Goal: Find specific page/section: Find specific page/section

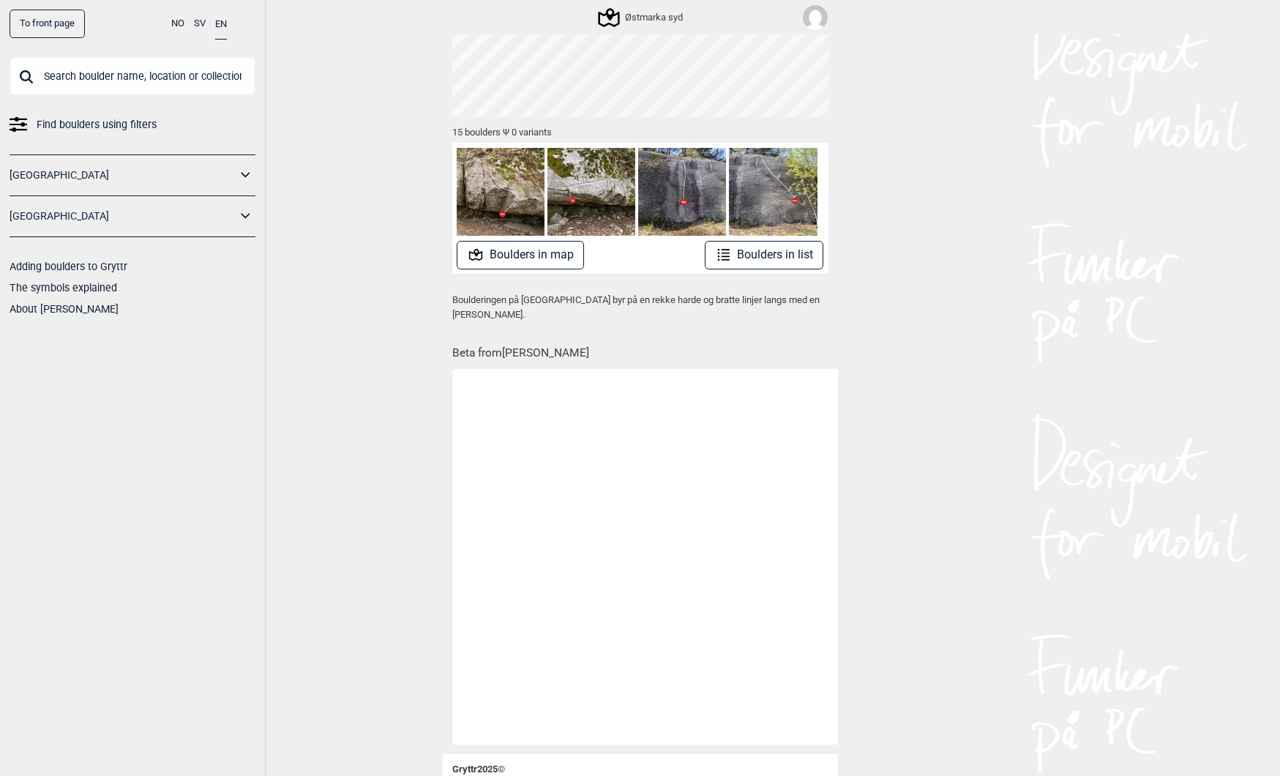
scroll to position [0, 1950]
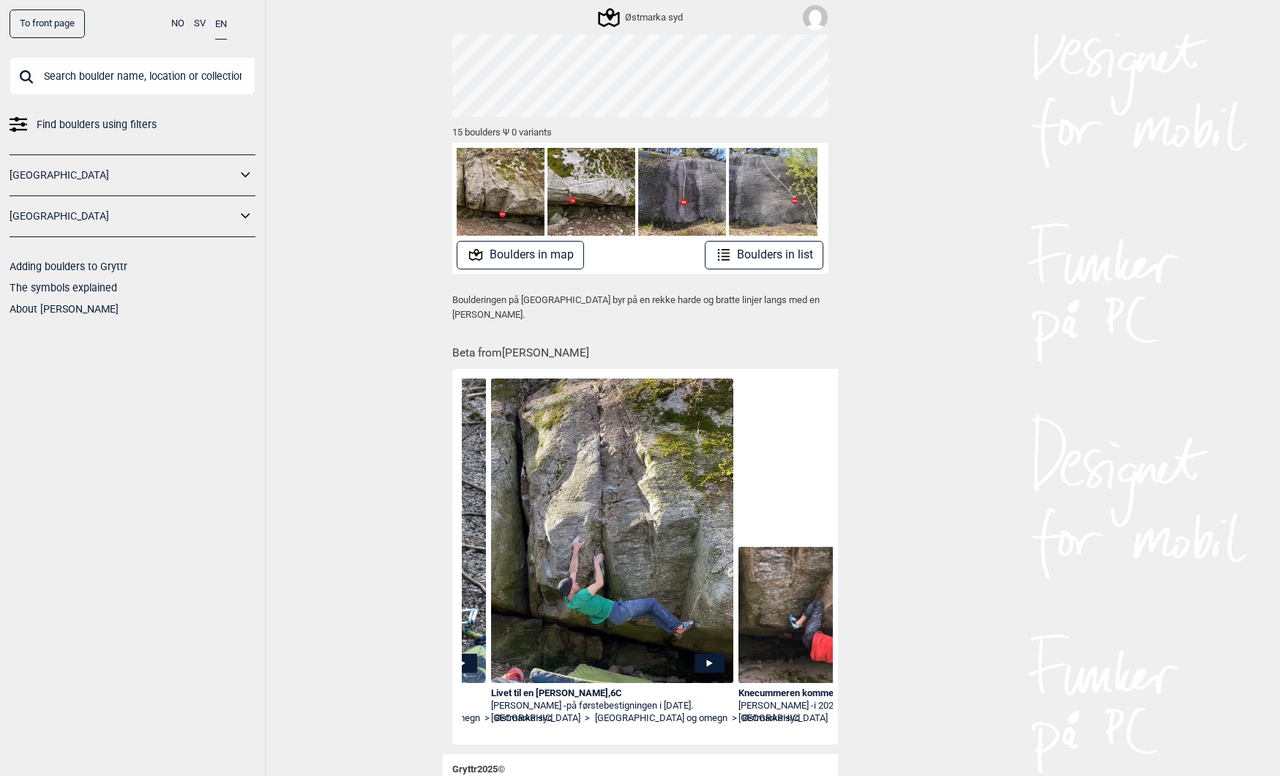
click at [70, 73] on input "text" at bounding box center [133, 76] width 246 height 38
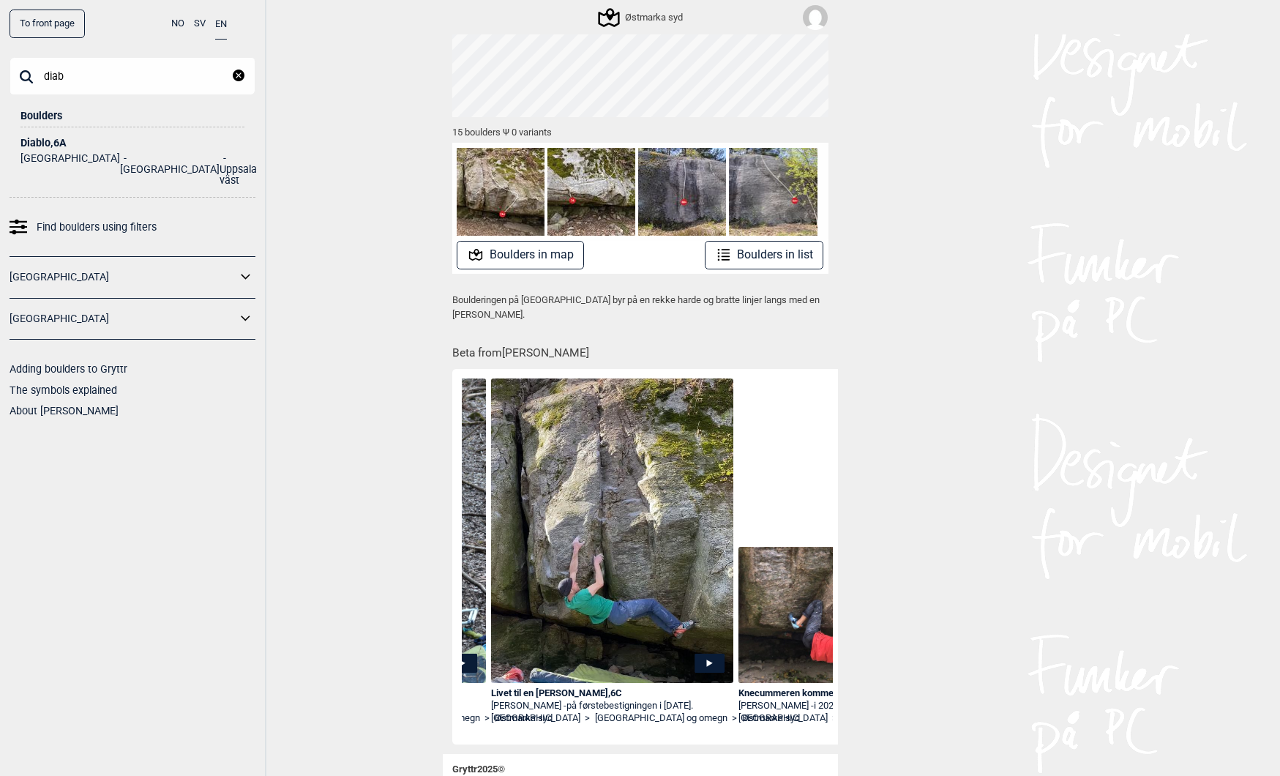
type input "diab"
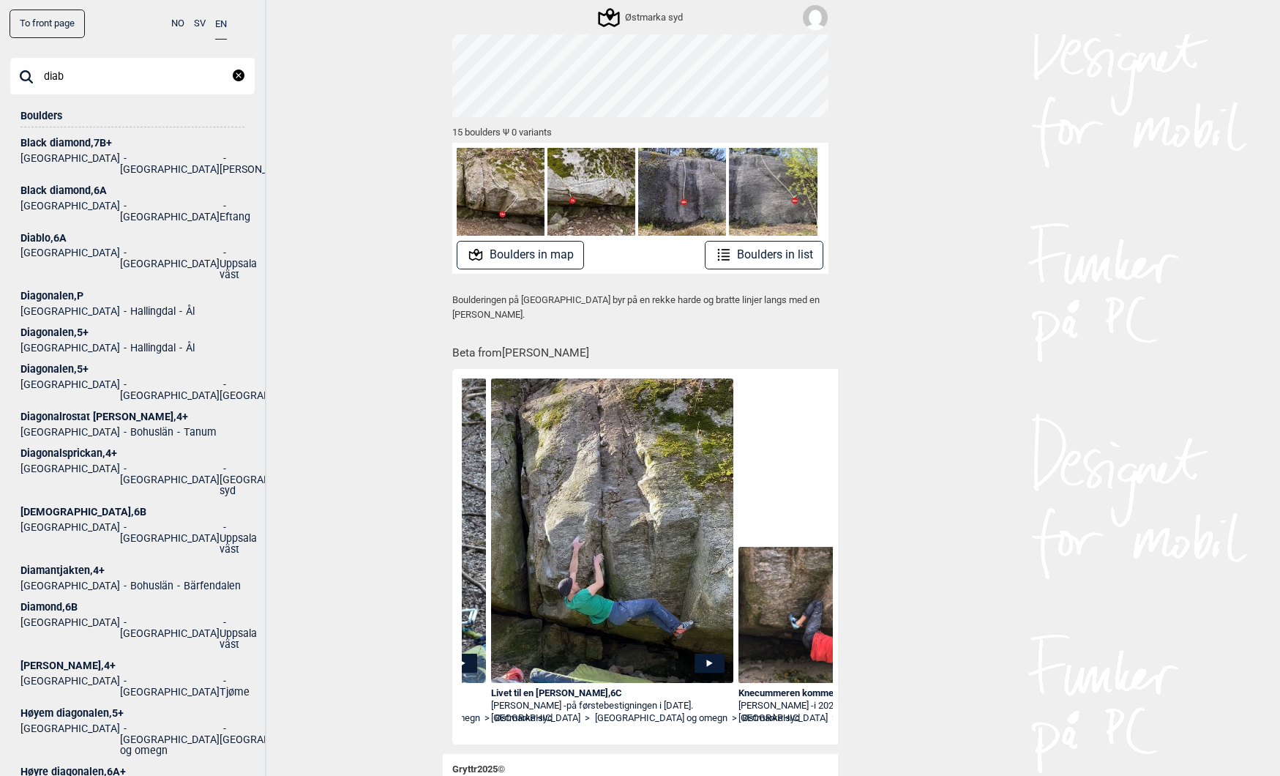
click at [41, 140] on div "Black diamond , 7B+" at bounding box center [132, 143] width 224 height 11
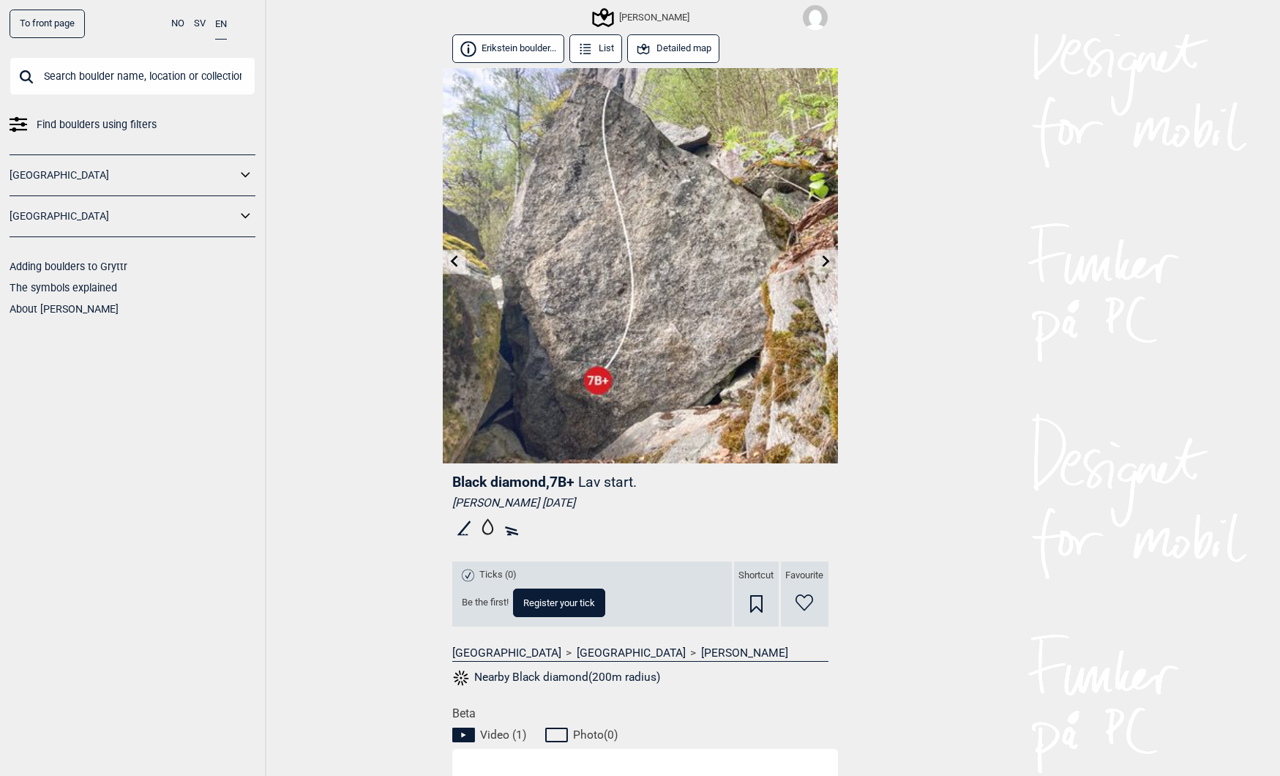
click at [109, 74] on input "text" at bounding box center [133, 76] width 246 height 38
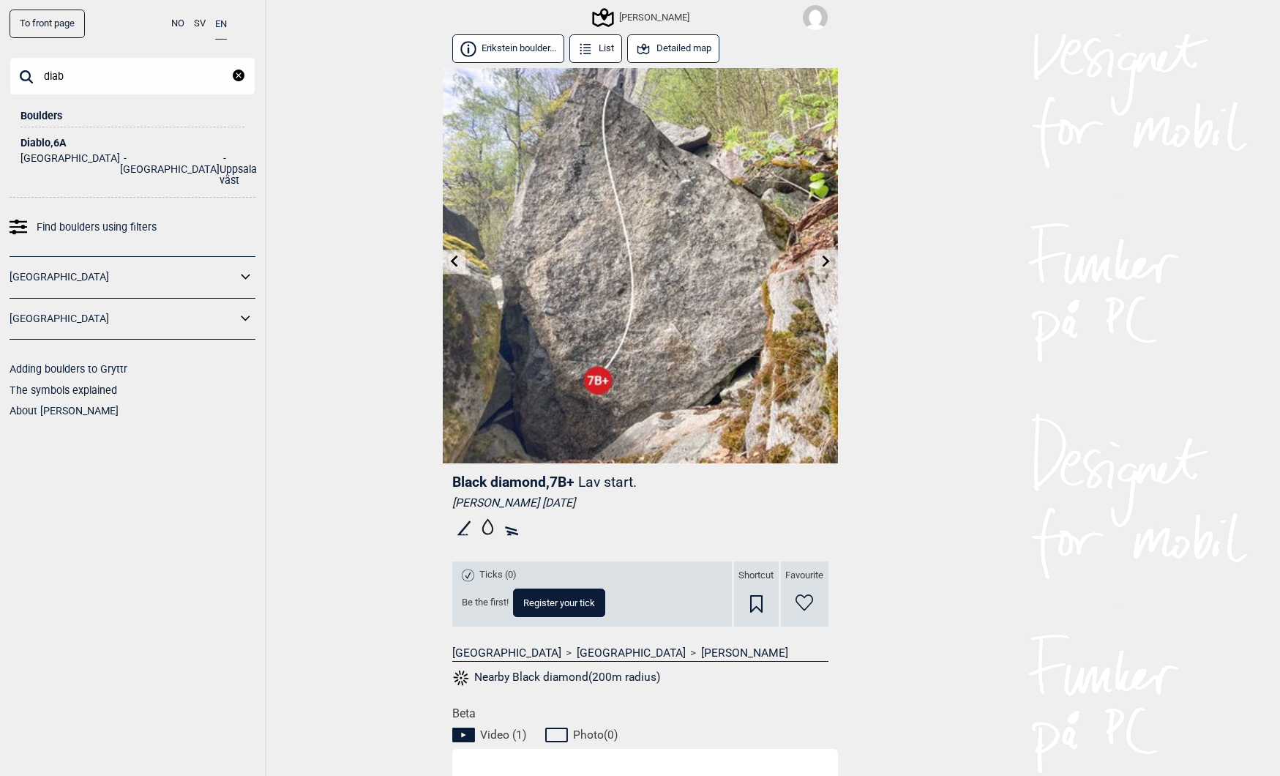
type input "diab"
click at [40, 143] on div "Diablo , 6A" at bounding box center [132, 143] width 224 height 11
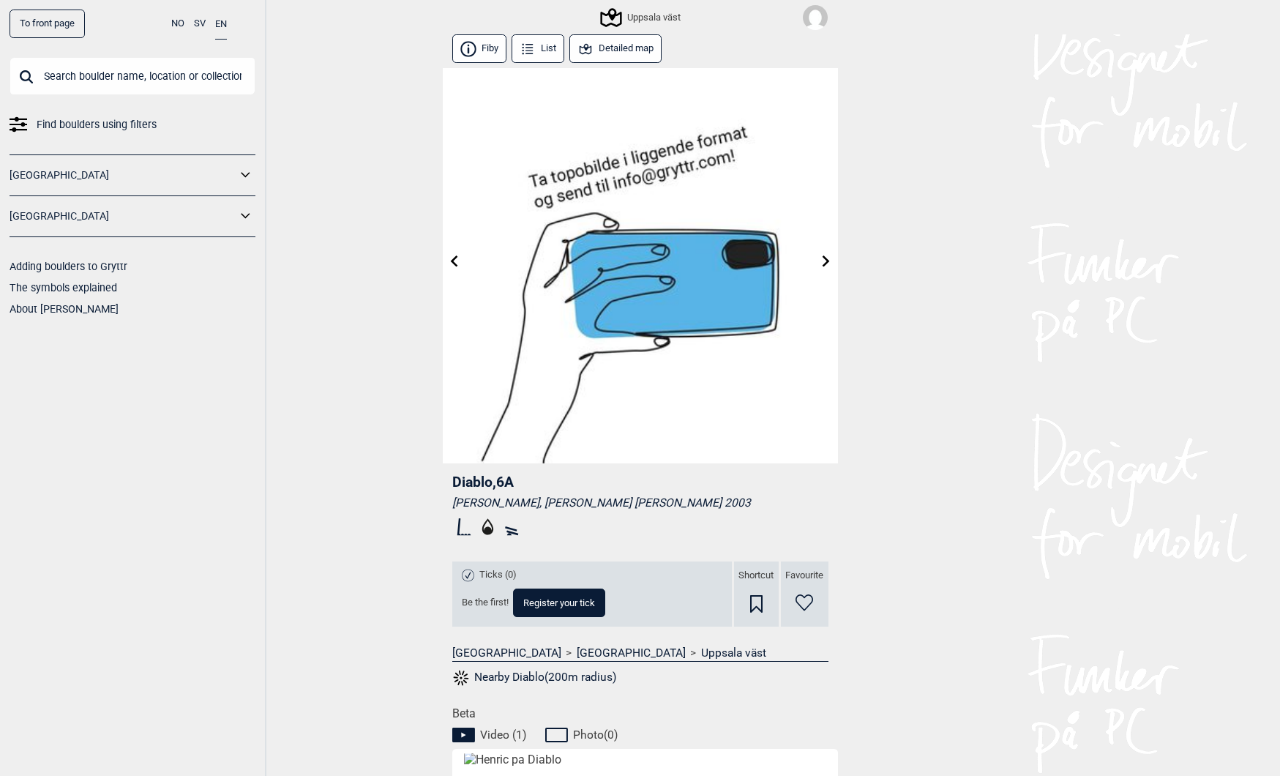
click at [40, 26] on link "To front page" at bounding box center [47, 24] width 75 height 29
